Goal: Task Accomplishment & Management: Manage account settings

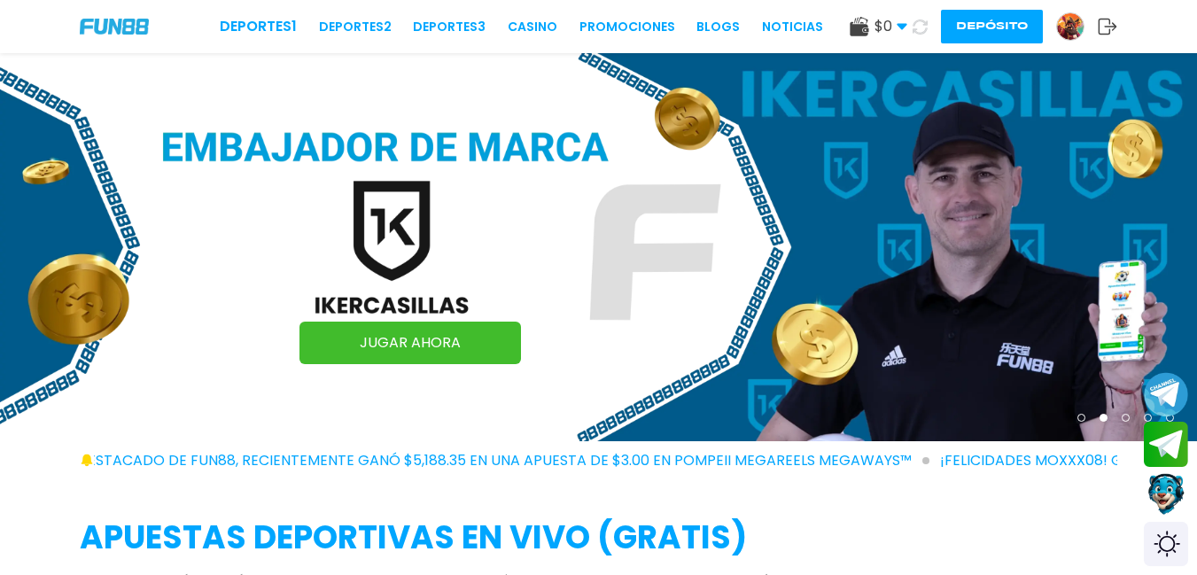
click at [1072, 22] on img at bounding box center [1070, 26] width 27 height 27
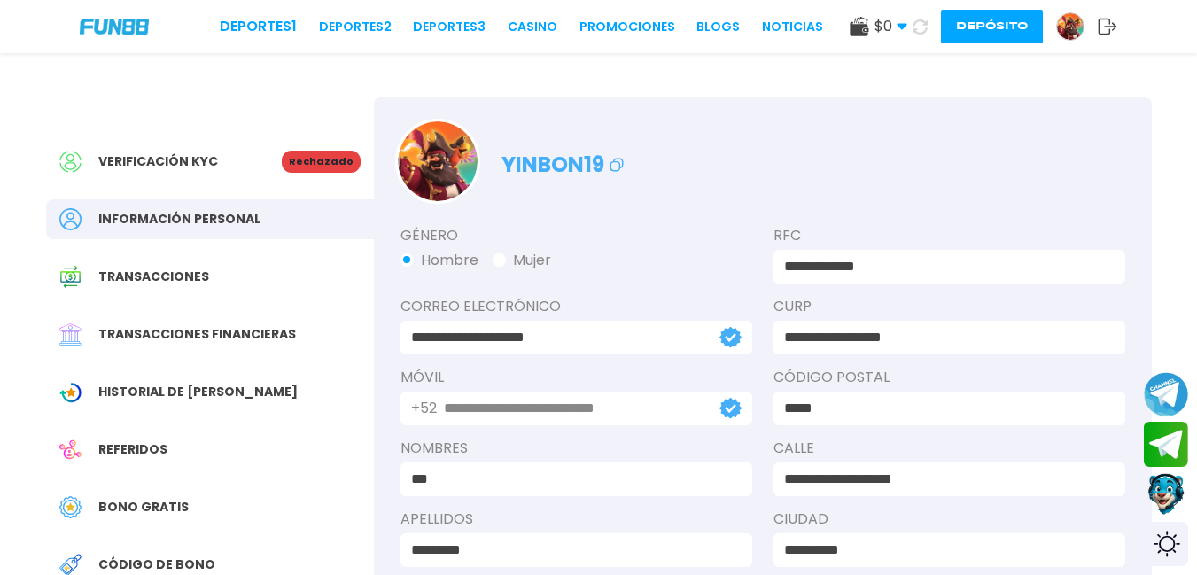
click at [336, 164] on p "Rechazado" at bounding box center [321, 162] width 79 height 22
click at [339, 160] on p "Rechazado" at bounding box center [321, 162] width 79 height 22
click at [978, 25] on button "Depósito" at bounding box center [992, 27] width 102 height 34
